Goal: Task Accomplishment & Management: Complete application form

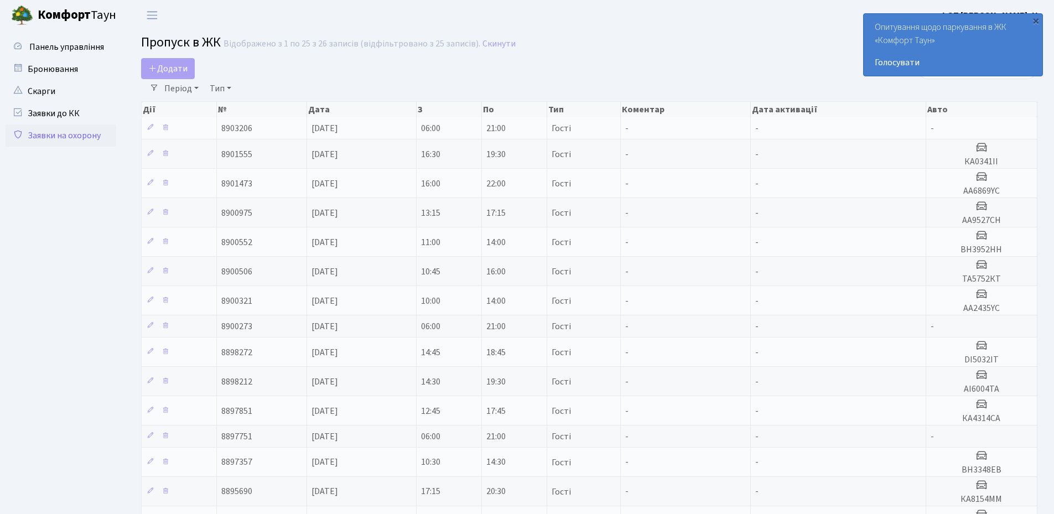
select select "25"
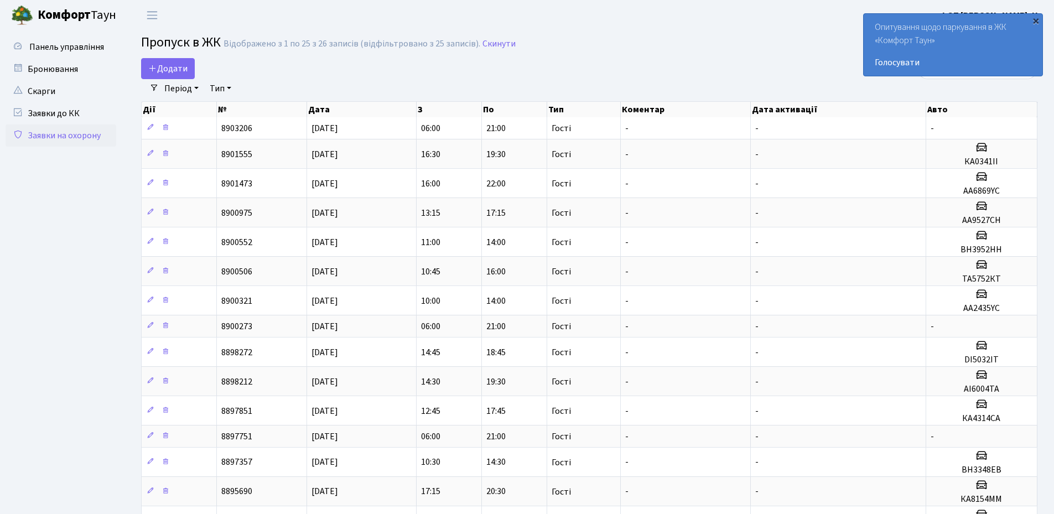
click at [1034, 24] on div "×" at bounding box center [1035, 20] width 11 height 11
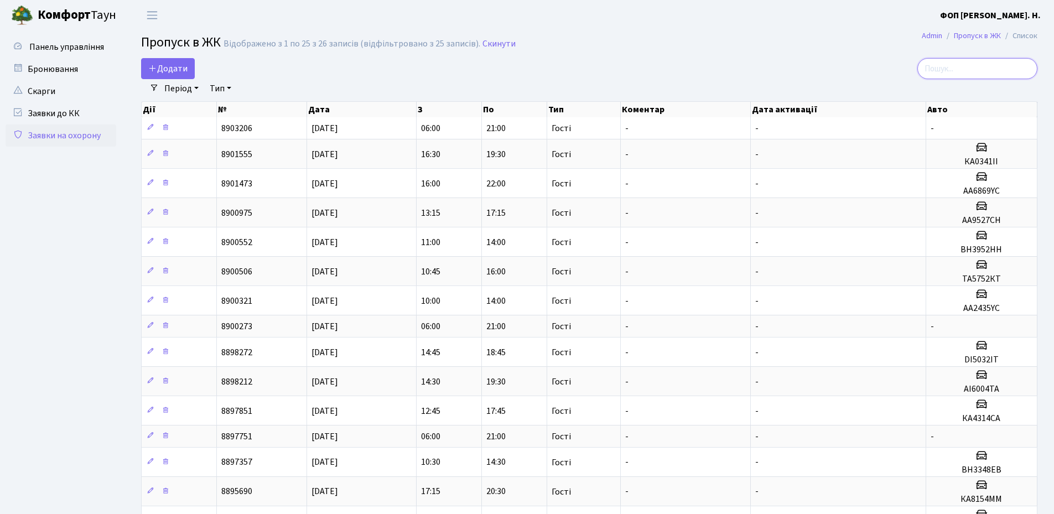
click at [979, 72] on input "search" at bounding box center [977, 68] width 120 height 21
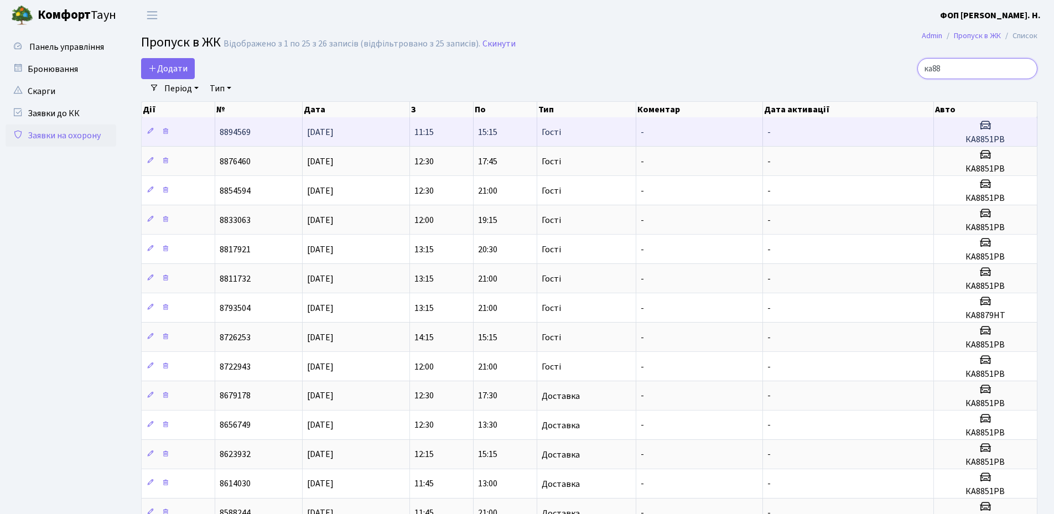
type input "ка88"
drag, startPoint x: 1004, startPoint y: 140, endPoint x: 963, endPoint y: 143, distance: 41.0
click at [963, 143] on h5 "КА8851РВ" at bounding box center [985, 139] width 94 height 11
copy h5 "КА8851РВ"
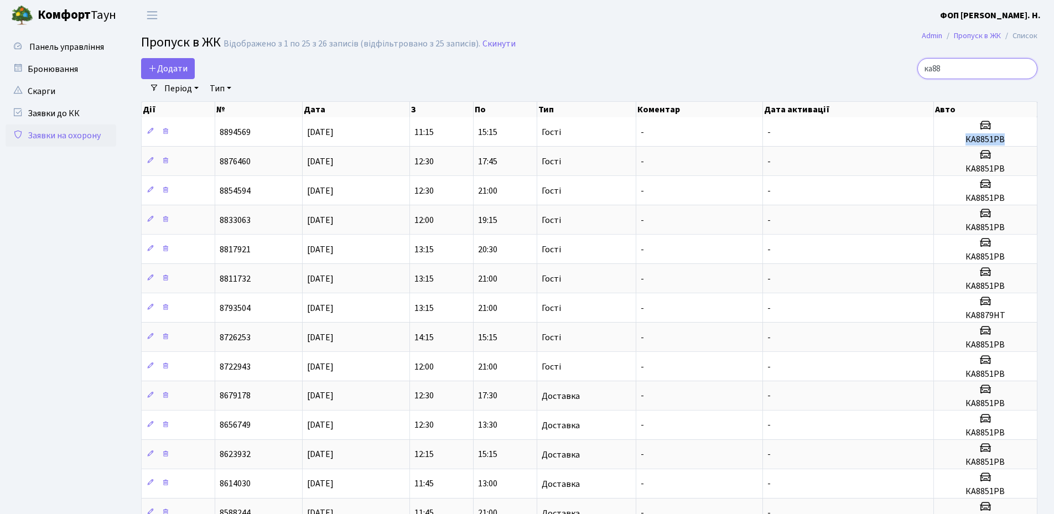
click at [1024, 68] on input "ка88" at bounding box center [977, 68] width 120 height 21
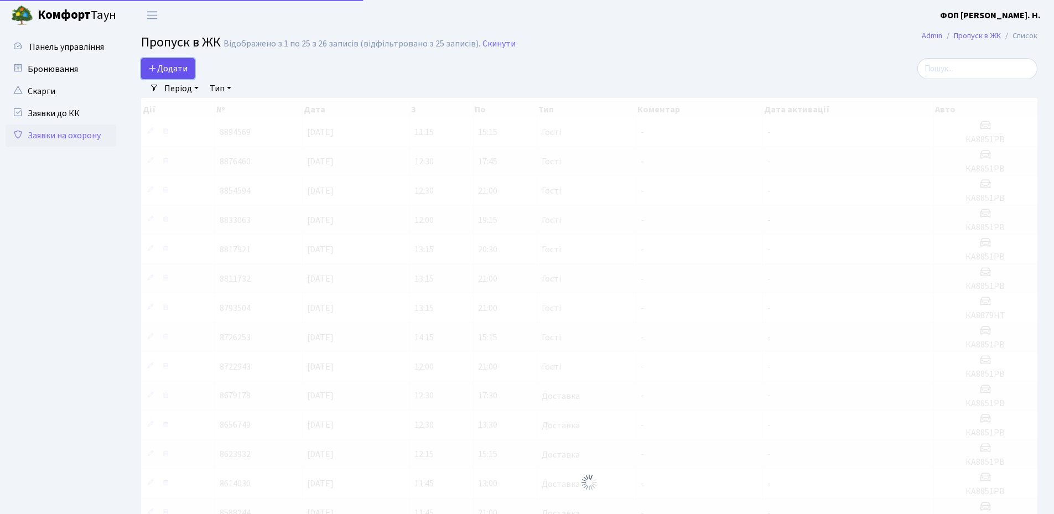
click at [166, 67] on span "Додати" at bounding box center [167, 68] width 39 height 12
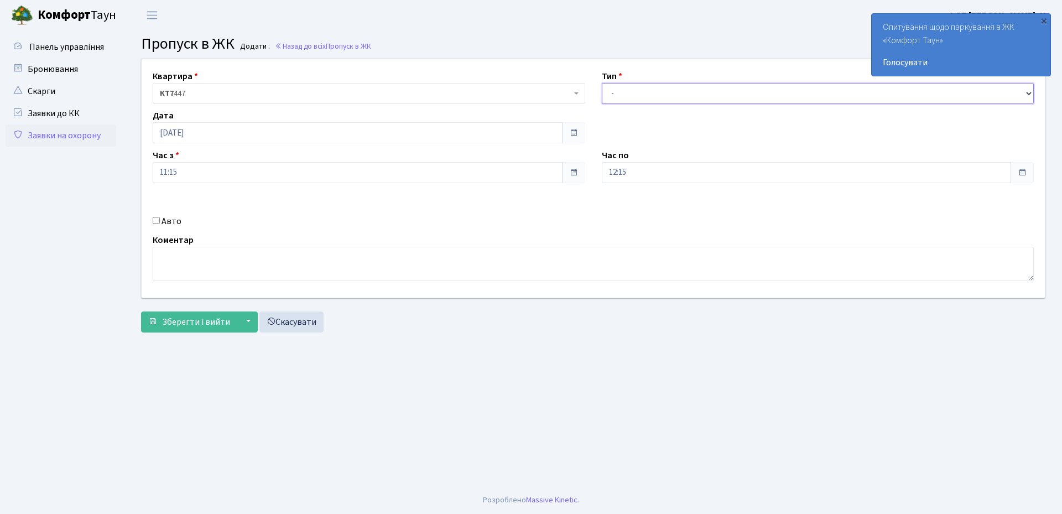
drag, startPoint x: 676, startPoint y: 97, endPoint x: 674, endPoint y: 103, distance: 6.5
click at [676, 97] on select "- Доставка Таксі Гості Сервіс" at bounding box center [818, 93] width 433 height 21
select select "3"
click at [602, 83] on select "- Доставка Таксі Гості Сервіс" at bounding box center [818, 93] width 433 height 21
click at [636, 174] on input "12:15" at bounding box center [807, 172] width 410 height 21
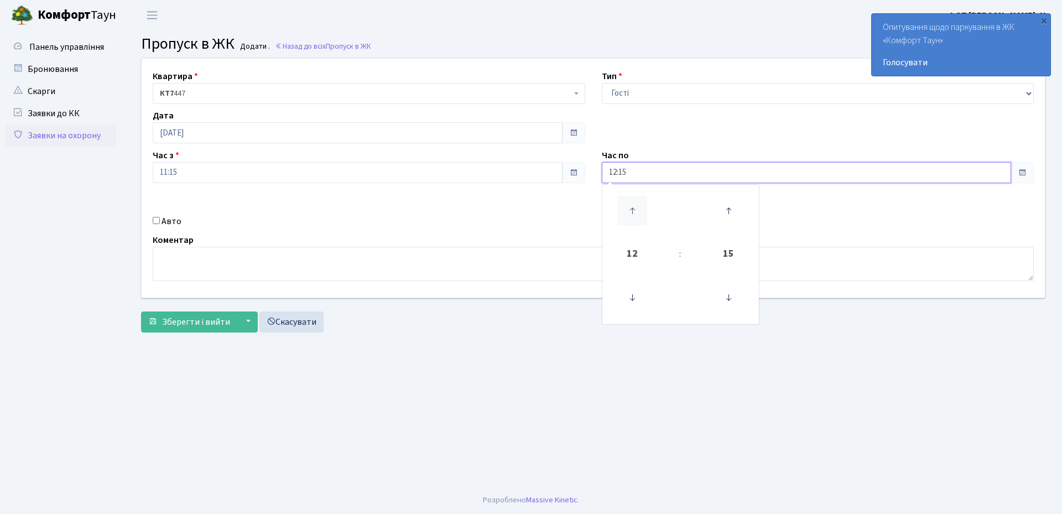
click at [629, 211] on icon at bounding box center [632, 211] width 30 height 30
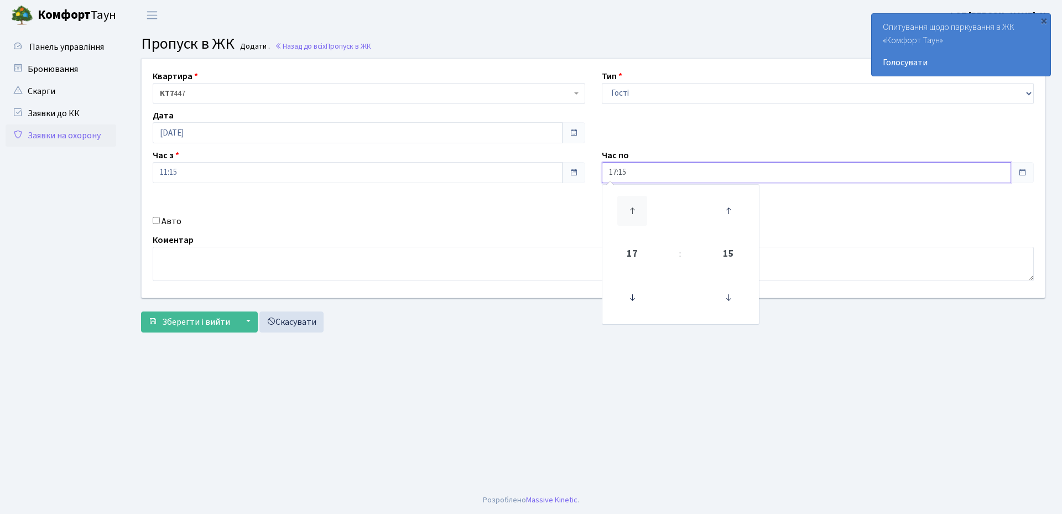
click at [629, 211] on icon at bounding box center [632, 211] width 30 height 30
click at [629, 212] on icon at bounding box center [632, 211] width 30 height 30
drag, startPoint x: 631, startPoint y: 209, endPoint x: 749, endPoint y: 267, distance: 132.3
click at [632, 209] on icon at bounding box center [632, 211] width 30 height 30
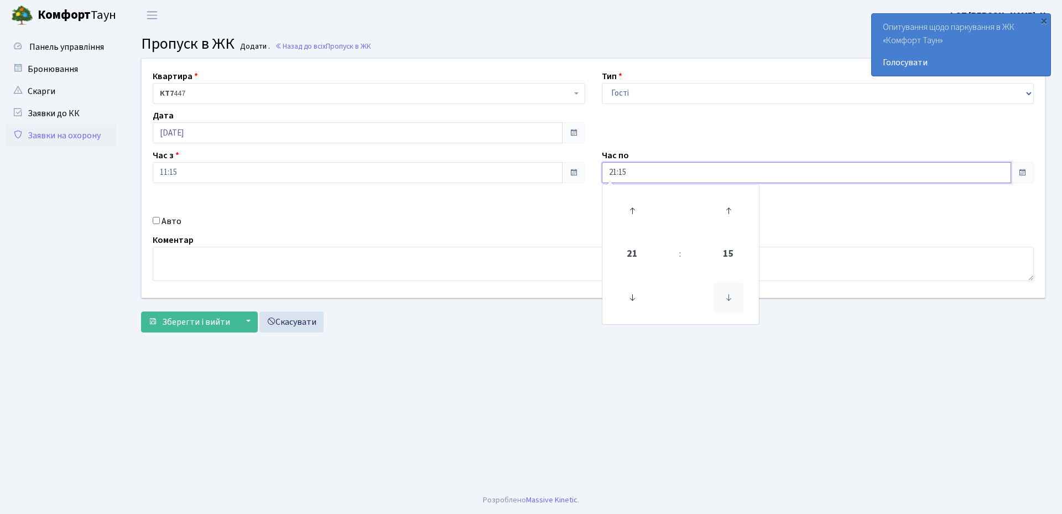
click at [725, 300] on icon at bounding box center [728, 298] width 30 height 30
type input "21:00"
click at [212, 176] on input "11:15" at bounding box center [358, 172] width 410 height 21
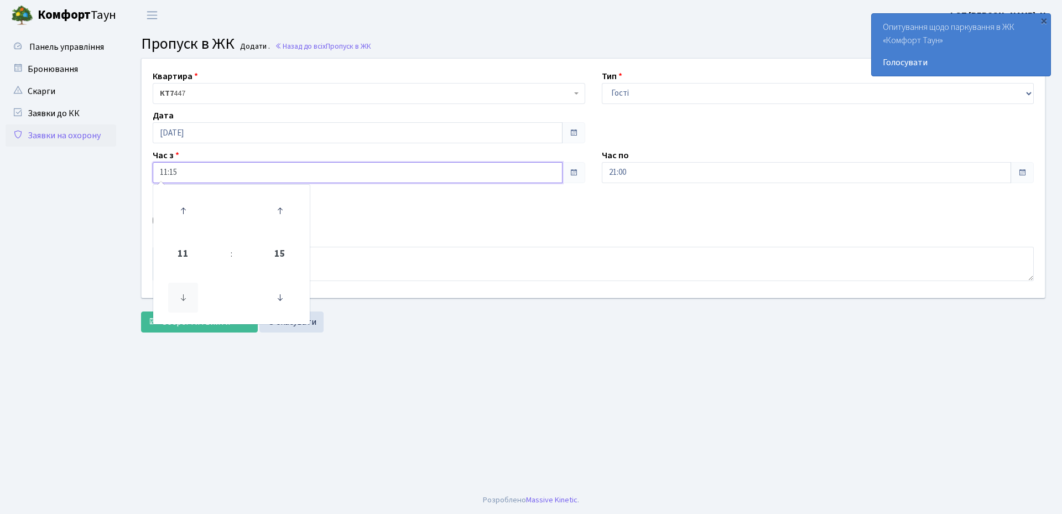
click at [190, 294] on icon at bounding box center [183, 298] width 30 height 30
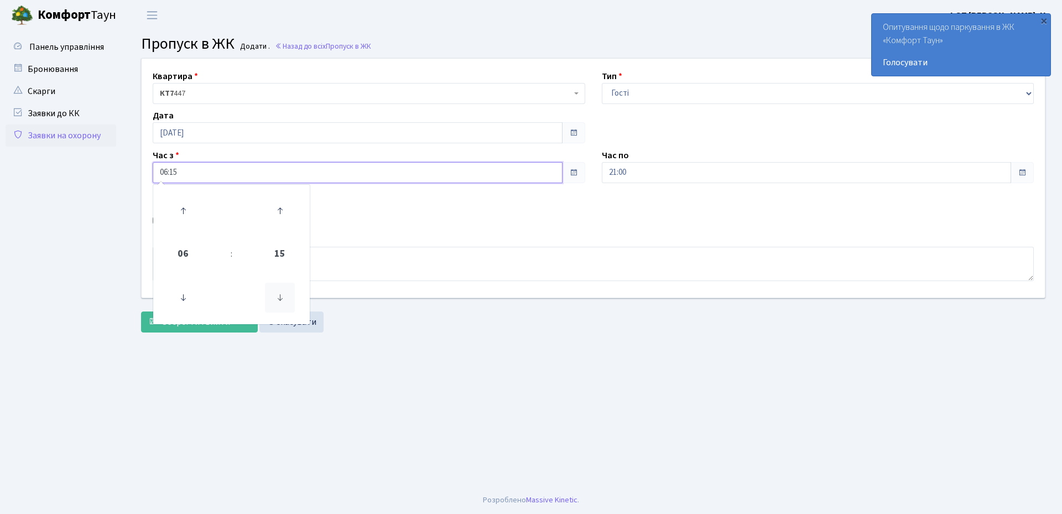
click at [279, 289] on icon at bounding box center [280, 298] width 30 height 30
type input "06:00"
click at [432, 404] on main "Admin Пропуск в ЖК Додати Пропуск в ЖК Додати . Назад до всіх Пропуск в ЖК Квар…" at bounding box center [592, 258] width 937 height 456
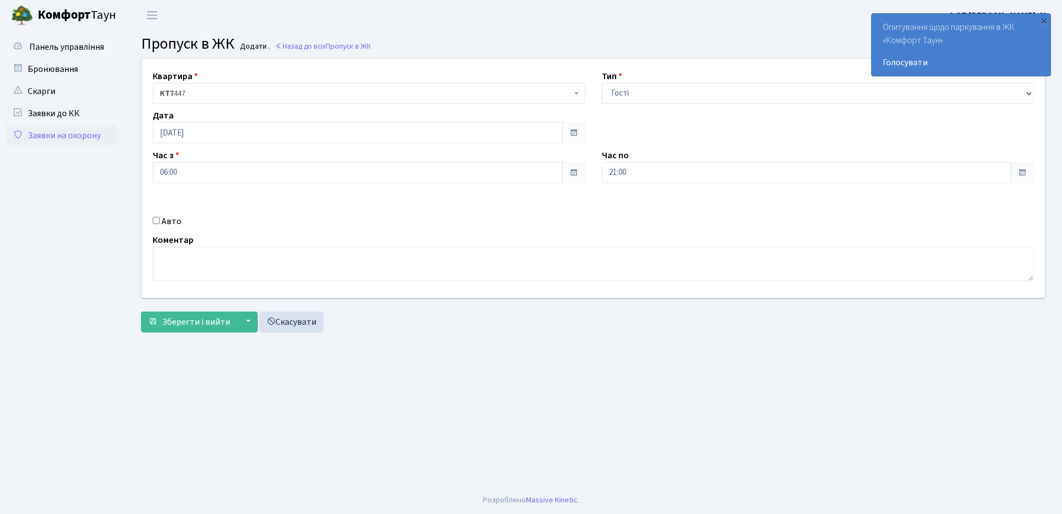
click at [163, 219] on label "Авто" at bounding box center [171, 221] width 20 height 13
click at [160, 219] on input "Авто" at bounding box center [156, 220] width 7 height 7
checkbox input "true"
click at [637, 216] on input "text" at bounding box center [818, 211] width 433 height 21
paste input "КА8851РВ"
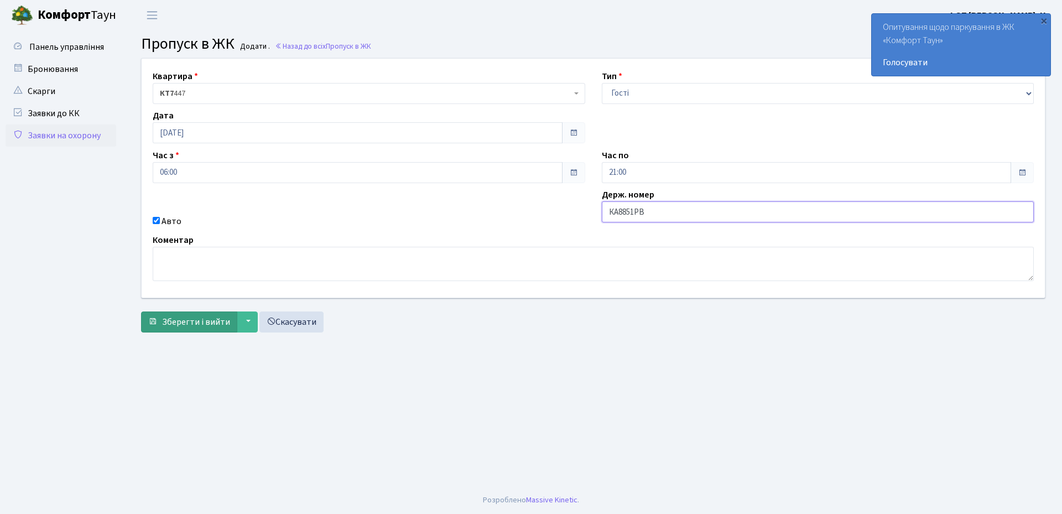
type input "КА8851РВ"
click at [179, 320] on span "Зберегти і вийти" at bounding box center [196, 322] width 68 height 12
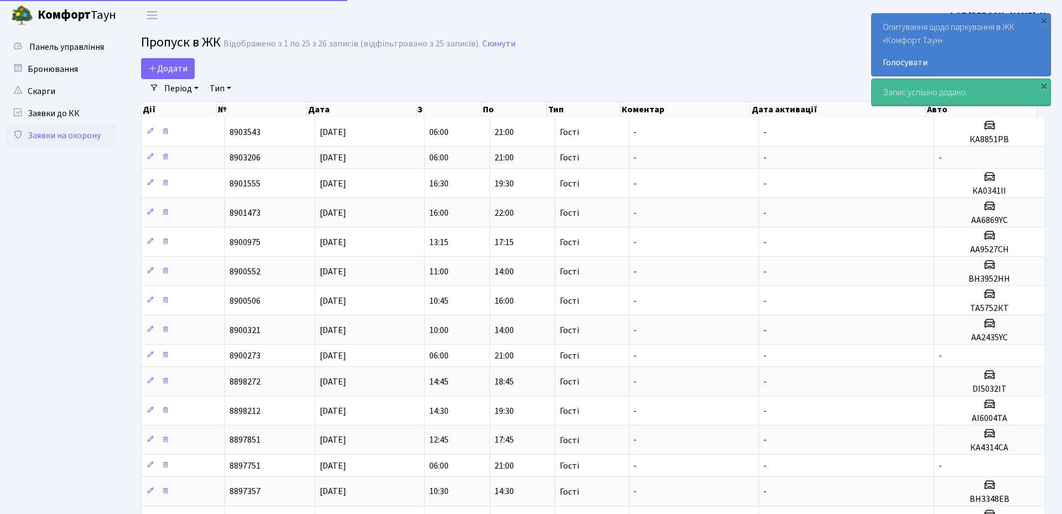
select select "25"
